Goal: Information Seeking & Learning: Learn about a topic

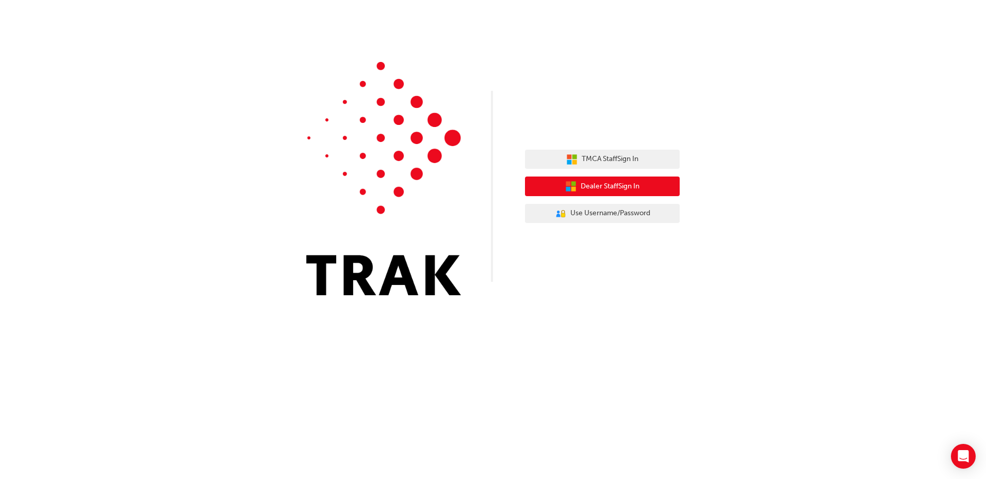
click at [628, 191] on span "Dealer Staff Sign In" at bounding box center [610, 187] width 59 height 12
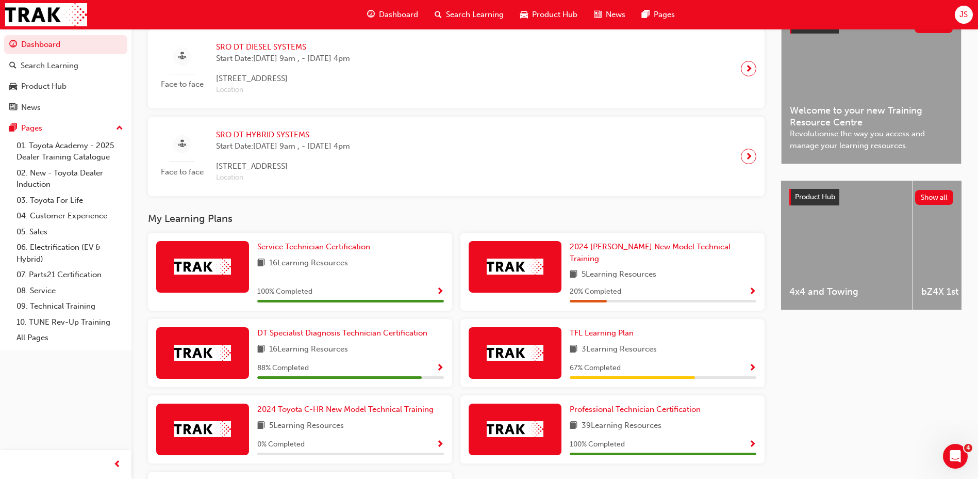
scroll to position [360, 0]
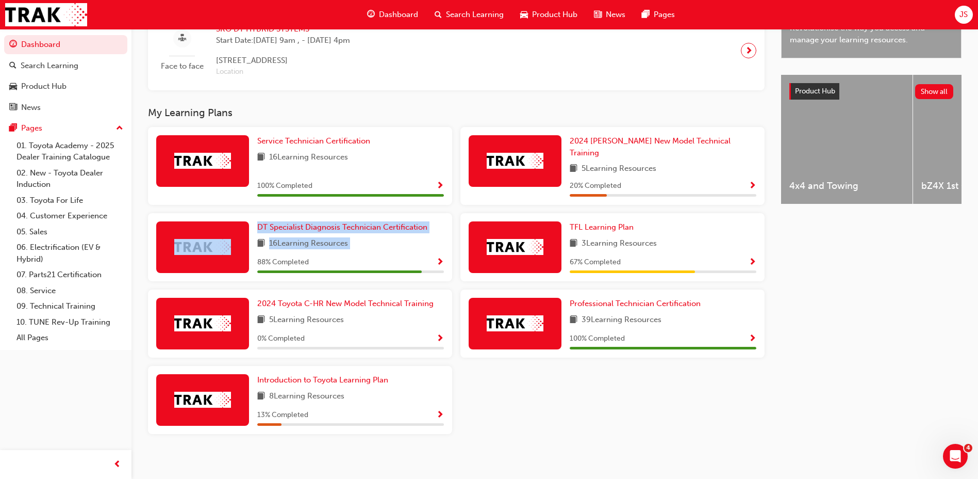
drag, startPoint x: 257, startPoint y: 256, endPoint x: 243, endPoint y: 217, distance: 41.8
click at [243, 217] on div "DT Specialist Diagnosis Technician Certification 16 Learning Resources 88 % Com…" at bounding box center [300, 247] width 304 height 68
click at [379, 244] on div "DT Specialist Diagnosis Technician Certification 16 Learning Resources 88 % Com…" at bounding box center [350, 247] width 187 height 52
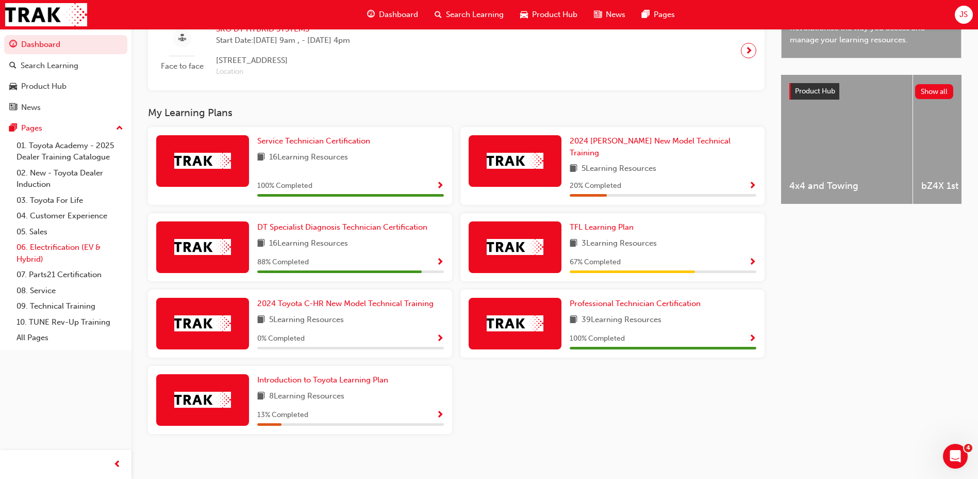
click at [74, 245] on link "06. Electrification (EV & Hybrid)" at bounding box center [69, 252] width 115 height 27
